Goal: Book appointment/travel/reservation

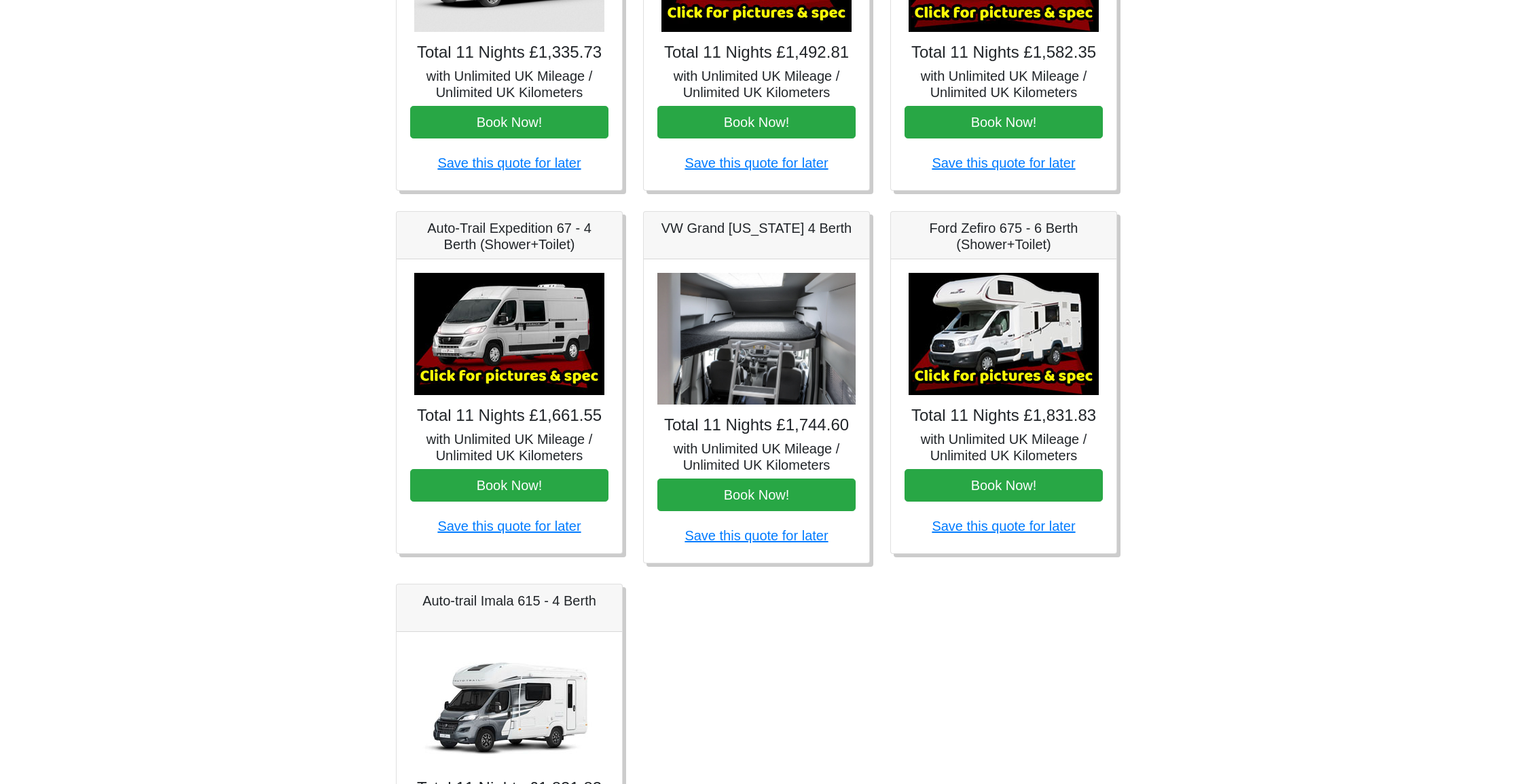
scroll to position [376, 0]
click at [504, 350] on img at bounding box center [509, 333] width 190 height 122
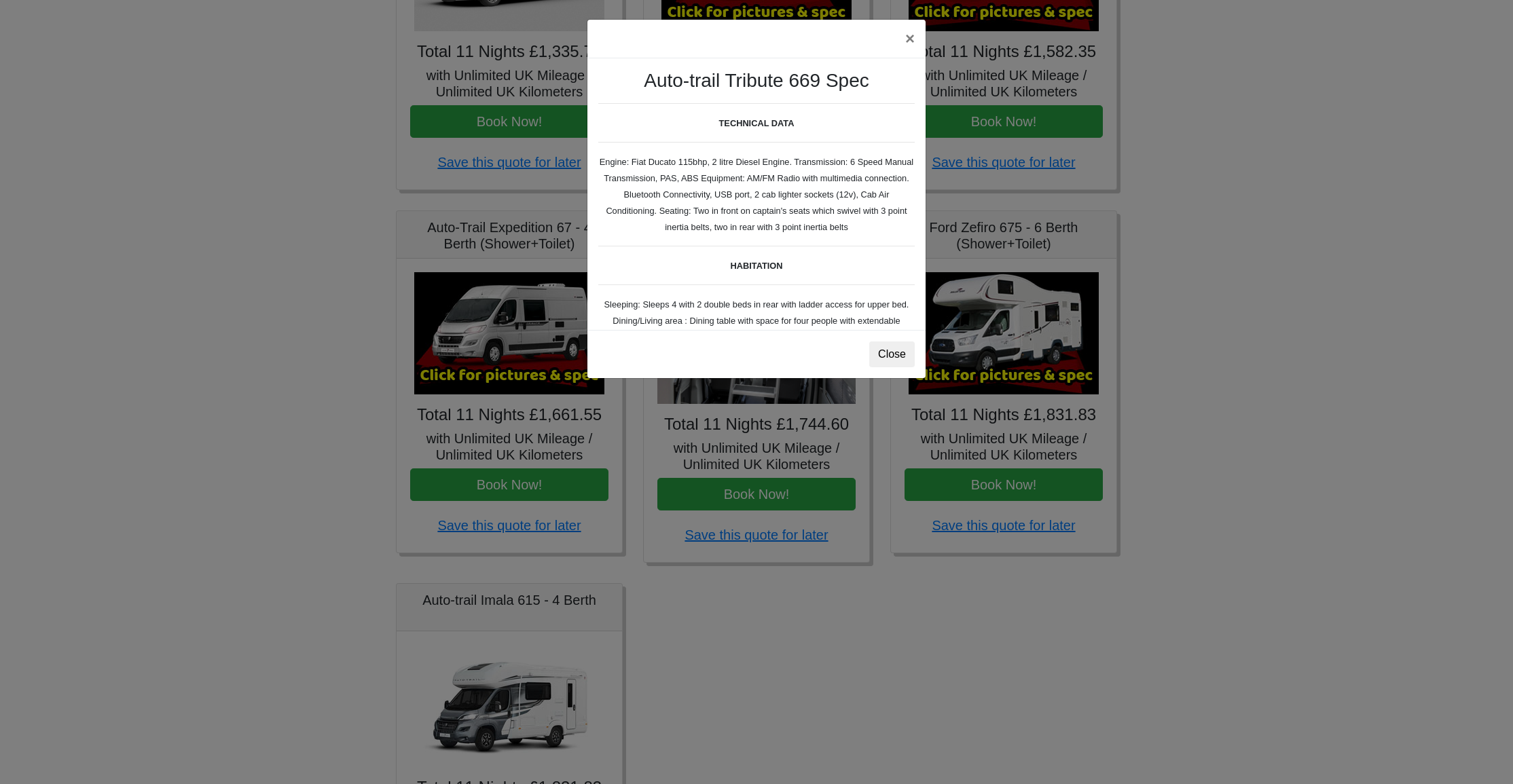
click at [887, 353] on button "Close" at bounding box center [892, 354] width 45 height 26
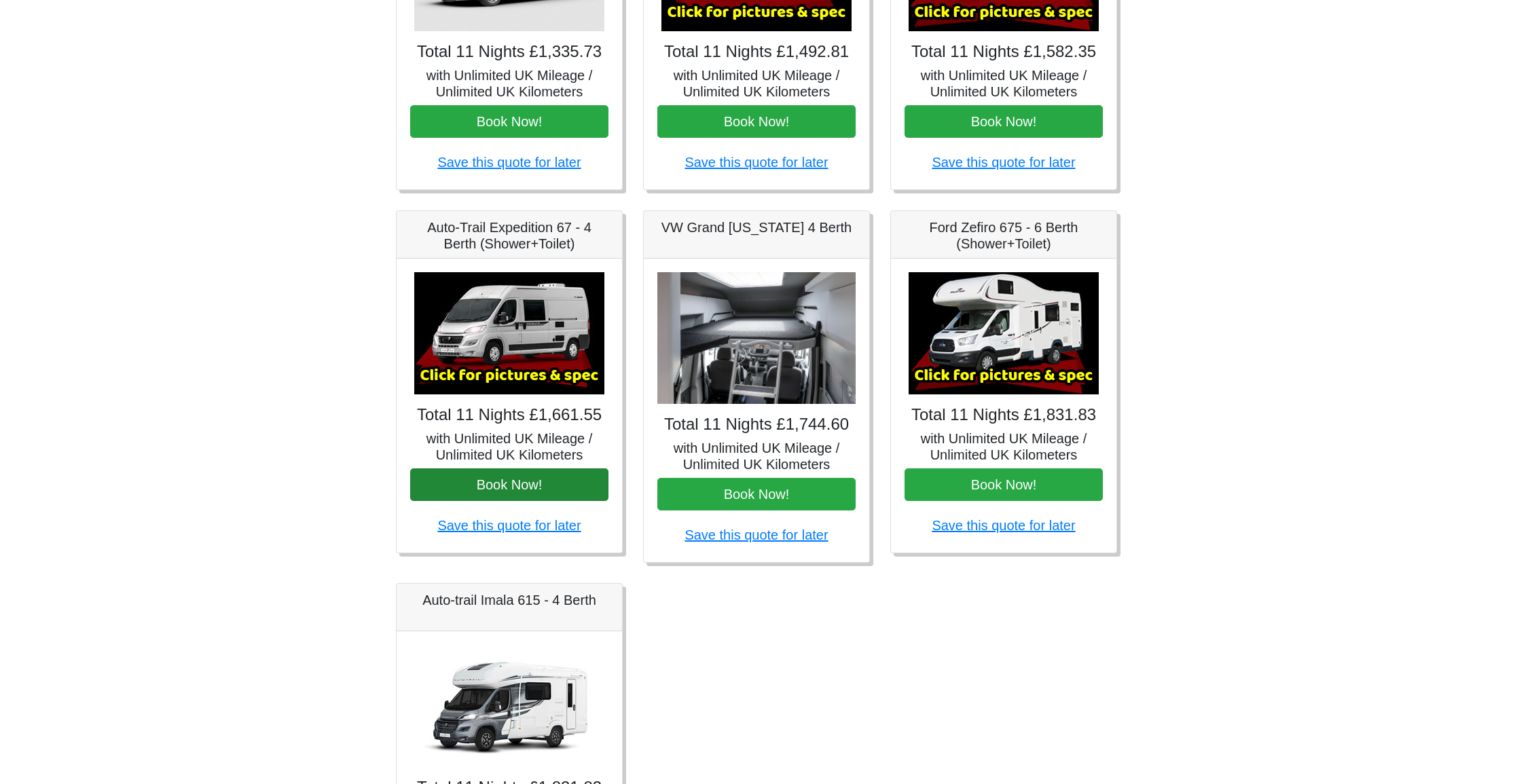
click at [496, 483] on button "Book Now!" at bounding box center [510, 484] width 199 height 32
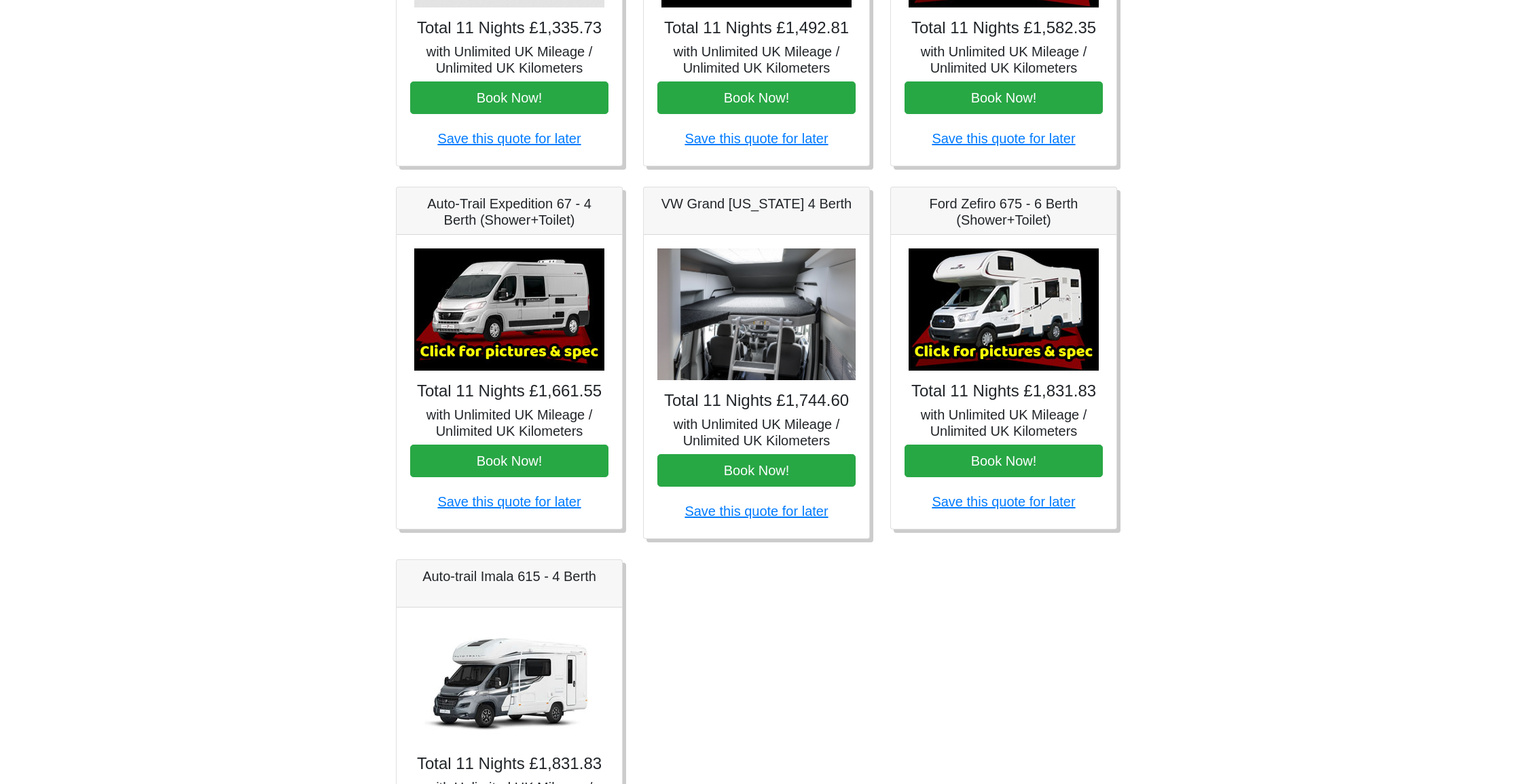
scroll to position [401, 0]
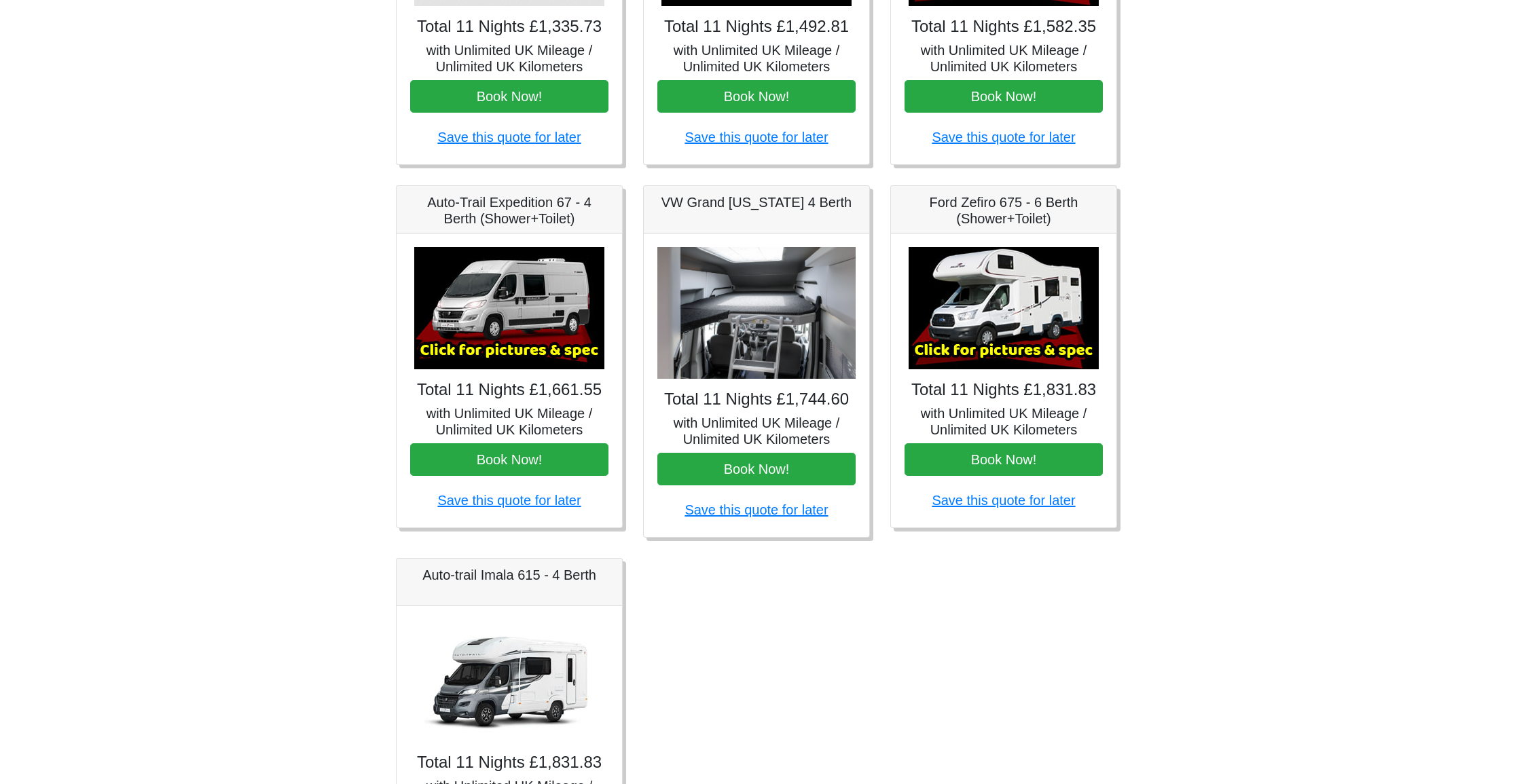
click at [782, 321] on img at bounding box center [756, 313] width 199 height 133
click at [733, 366] on img at bounding box center [756, 313] width 199 height 133
click at [723, 204] on h5 "VW Grand [US_STATE] 4 Berth" at bounding box center [756, 202] width 199 height 17
click at [742, 357] on img at bounding box center [756, 313] width 199 height 133
click at [755, 470] on button "Book Now!" at bounding box center [756, 469] width 199 height 32
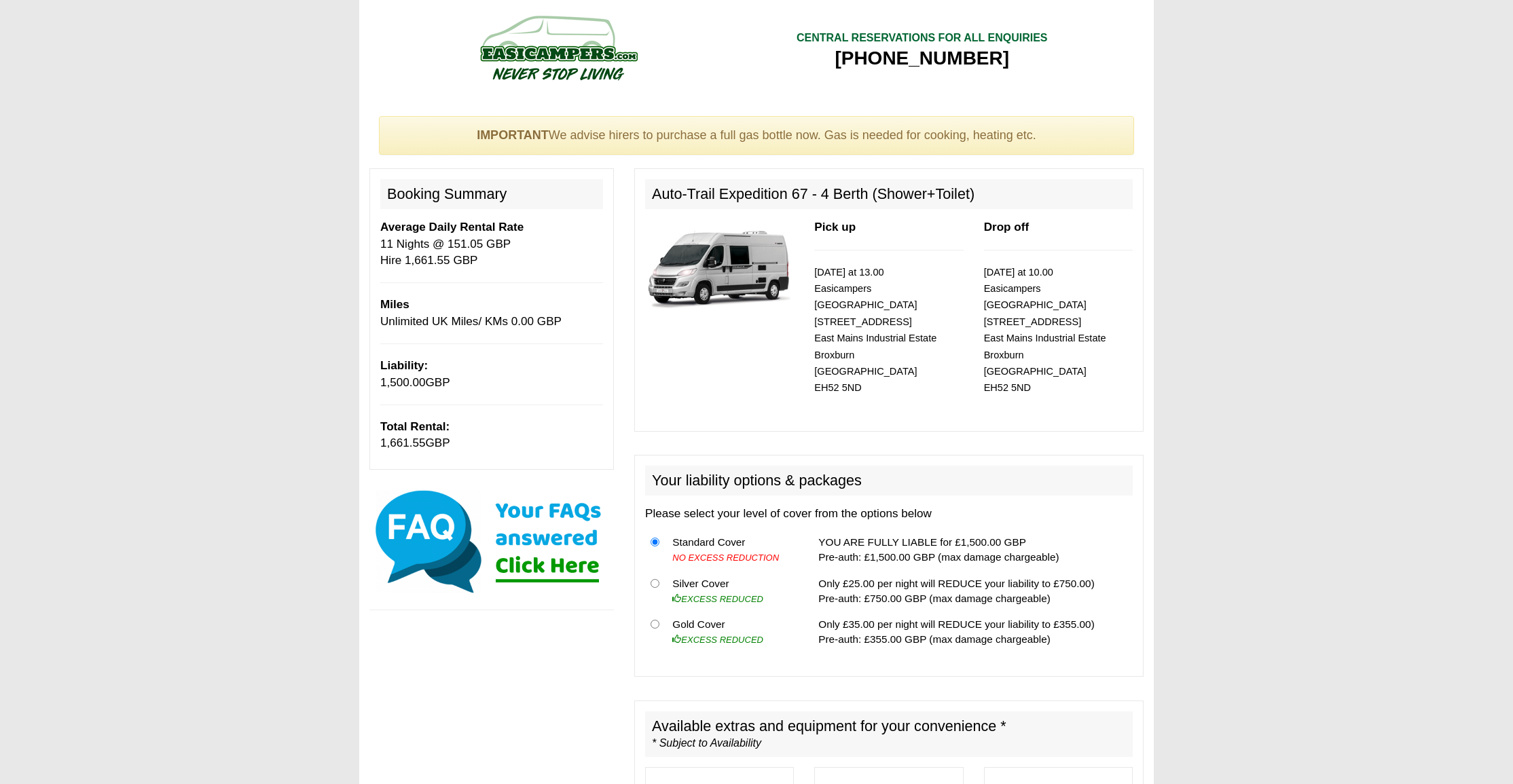
click at [718, 280] on img at bounding box center [719, 266] width 149 height 96
